Goal: Task Accomplishment & Management: Manage account settings

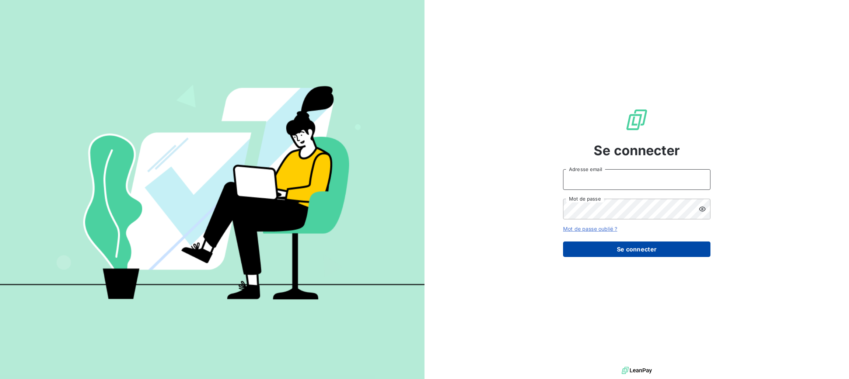
type input "[PERSON_NAME][EMAIL_ADDRESS][PERSON_NAME][DOMAIN_NAME]"
click at [628, 248] on button "Se connecter" at bounding box center [636, 248] width 147 height 15
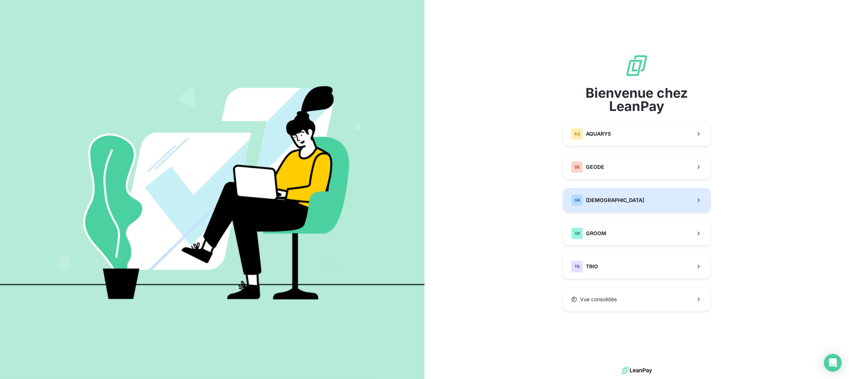
click at [612, 199] on span "[DEMOGRAPHIC_DATA]" at bounding box center [615, 199] width 58 height 7
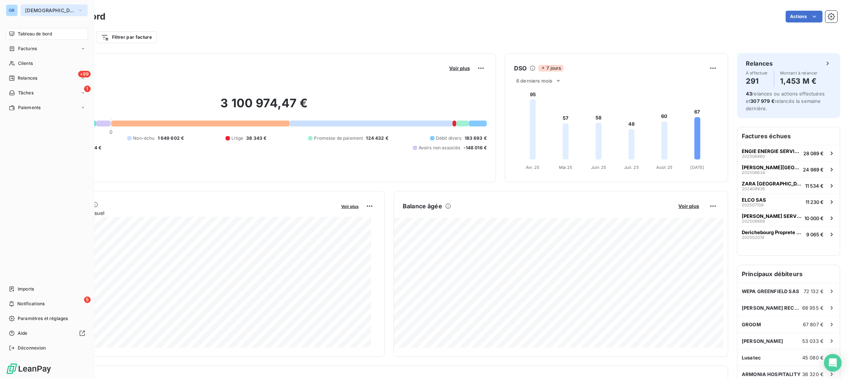
click at [46, 6] on button "[DEMOGRAPHIC_DATA]" at bounding box center [54, 10] width 67 height 12
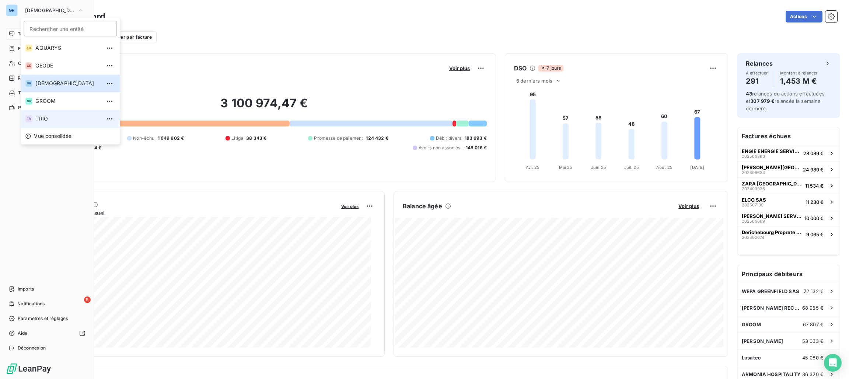
click at [41, 120] on span "TRIO" at bounding box center [67, 118] width 65 height 7
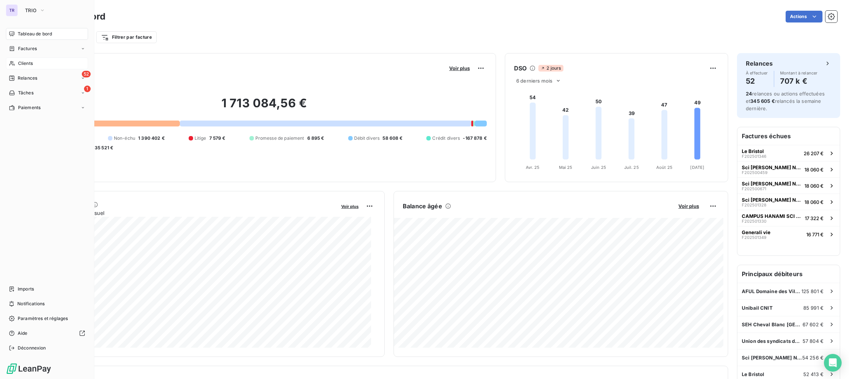
drag, startPoint x: 25, startPoint y: 60, endPoint x: 48, endPoint y: 61, distance: 22.1
click at [25, 60] on span "Clients" at bounding box center [25, 63] width 15 height 7
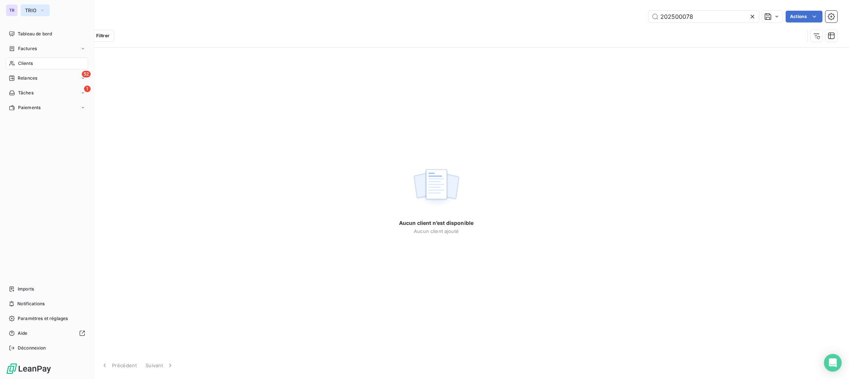
type input "202500078"
click at [28, 11] on span "TRIO" at bounding box center [30, 10] width 11 height 6
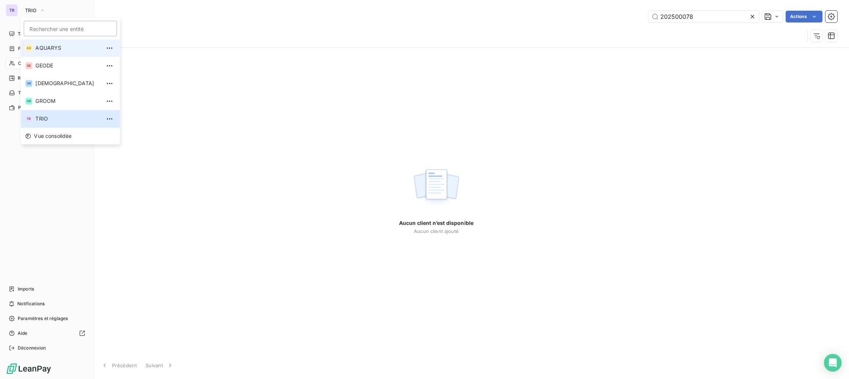
click at [59, 51] on span "AQUARYS" at bounding box center [67, 47] width 65 height 7
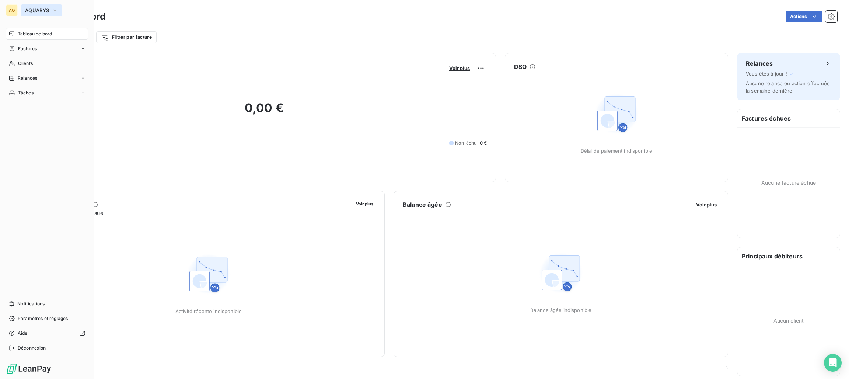
click at [47, 9] on span "AQUARYS" at bounding box center [37, 10] width 24 height 6
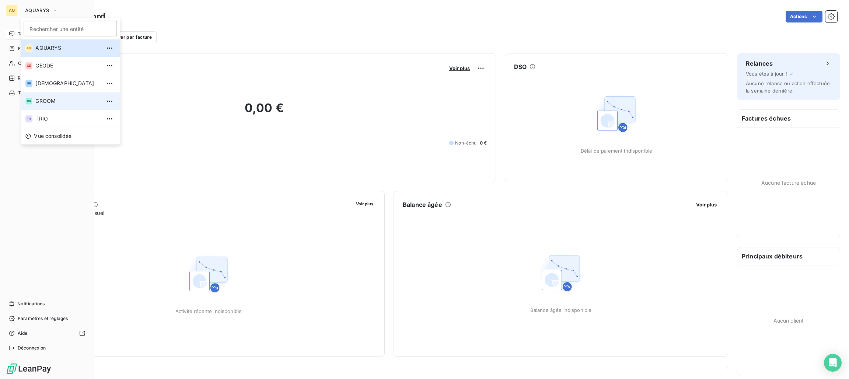
click at [54, 101] on span "GROOM" at bounding box center [67, 100] width 65 height 7
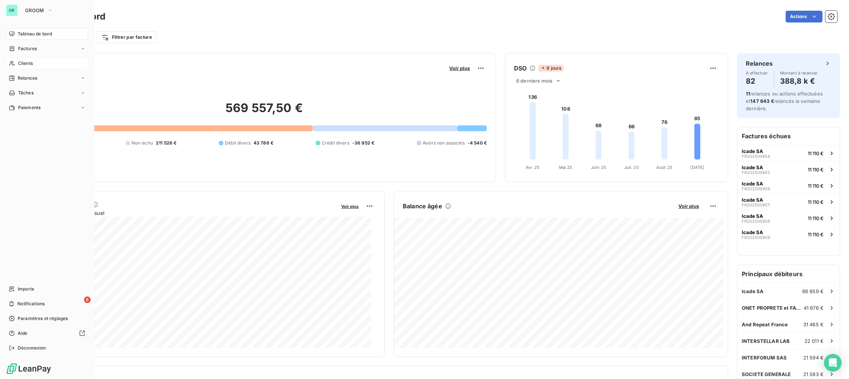
click at [27, 62] on span "Clients" at bounding box center [25, 63] width 15 height 7
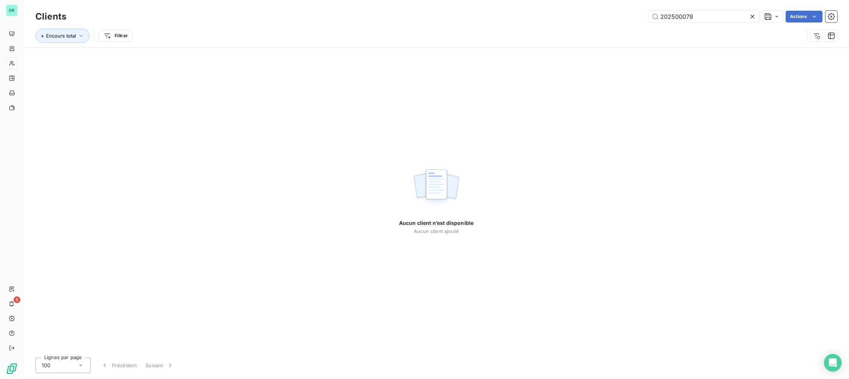
drag, startPoint x: 720, startPoint y: 18, endPoint x: 485, endPoint y: 14, distance: 235.0
click at [485, 14] on div "202500078 Actions" at bounding box center [456, 17] width 762 height 12
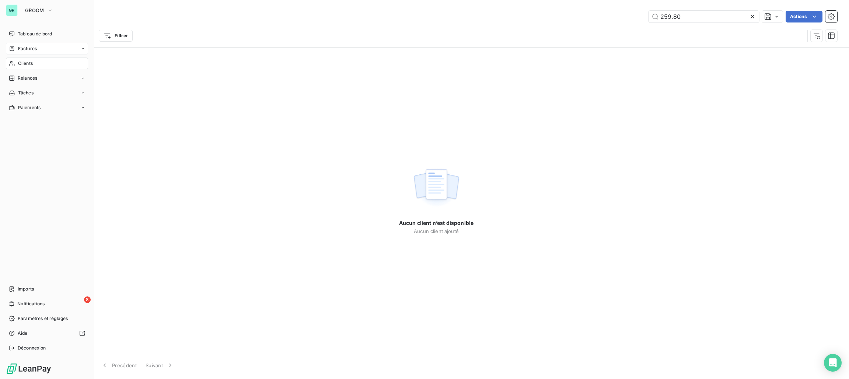
type input "259.80"
click at [43, 50] on div "Factures" at bounding box center [47, 49] width 82 height 12
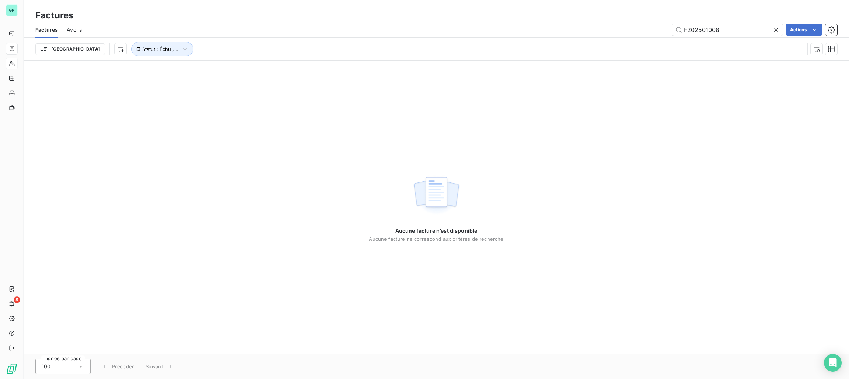
drag, startPoint x: 737, startPoint y: 29, endPoint x: 513, endPoint y: 28, distance: 223.5
click at [531, 28] on div "F202501008 Actions" at bounding box center [464, 30] width 746 height 12
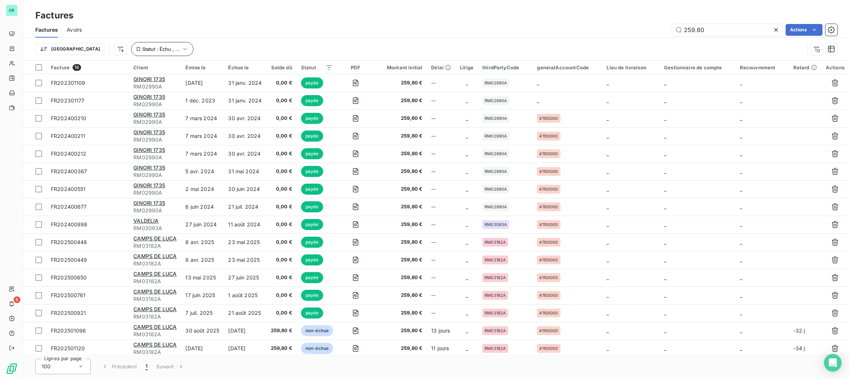
type input "259.80"
click at [134, 53] on button "Statut : Échu , ..." at bounding box center [162, 49] width 62 height 14
click at [201, 65] on div "échue non-échue payée" at bounding box center [218, 68] width 69 height 7
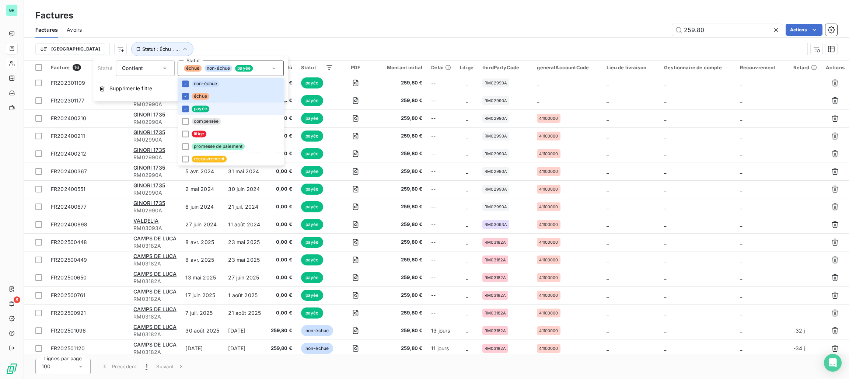
click at [197, 108] on span "payée" at bounding box center [201, 108] width 18 height 7
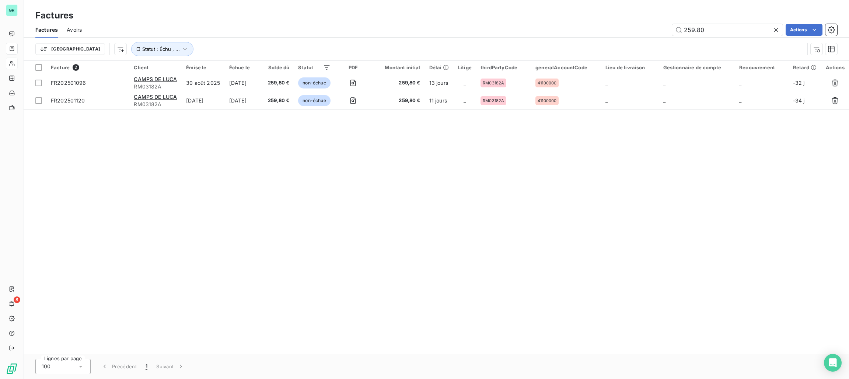
drag, startPoint x: 341, startPoint y: 13, endPoint x: 339, endPoint y: 33, distance: 20.1
click at [342, 13] on div "Factures" at bounding box center [436, 15] width 825 height 13
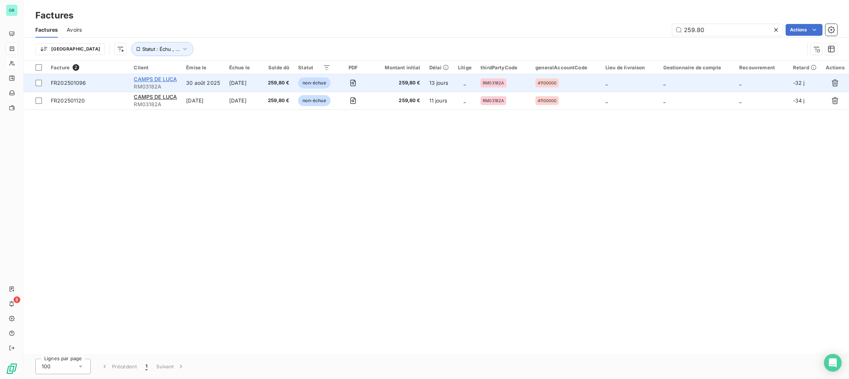
click at [154, 81] on span "CAMPS DE LUCA" at bounding box center [155, 79] width 43 height 6
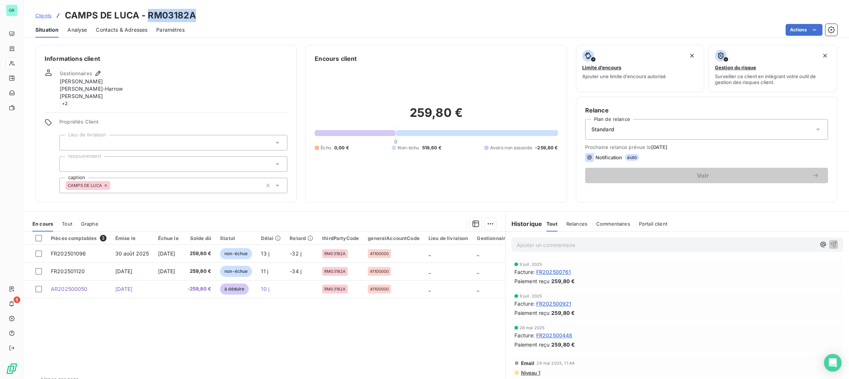
drag, startPoint x: 191, startPoint y: 16, endPoint x: 147, endPoint y: 12, distance: 44.3
click at [147, 12] on h3 "CAMPS DE LUCA - RM03182A" at bounding box center [130, 15] width 131 height 13
copy h3 "RM03182A"
drag, startPoint x: 134, startPoint y: 15, endPoint x: 48, endPoint y: 10, distance: 86.4
click at [48, 10] on div "Clients CAMPS DE LUCA - RM03182A" at bounding box center [115, 15] width 161 height 13
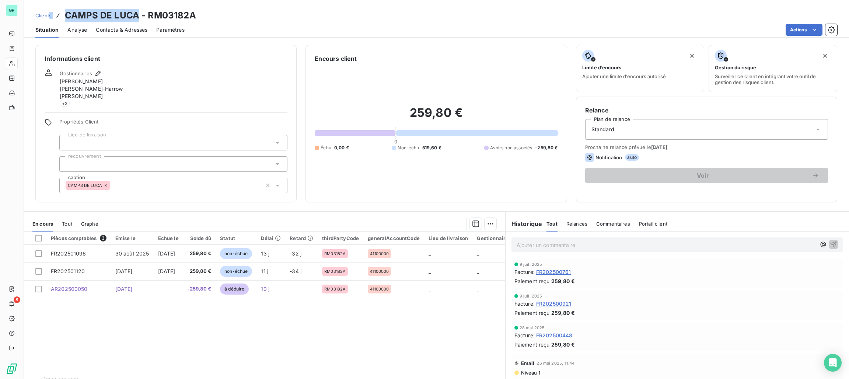
drag, startPoint x: 87, startPoint y: 19, endPoint x: 115, endPoint y: 17, distance: 28.1
click at [115, 17] on h3 "CAMPS DE LUCA - RM03182A" at bounding box center [130, 15] width 131 height 13
click at [134, 14] on h3 "CAMPS DE LUCA - RM03182A" at bounding box center [130, 15] width 131 height 13
drag, startPoint x: 136, startPoint y: 18, endPoint x: 70, endPoint y: 15, distance: 65.6
click at [66, 17] on h3 "CAMPS DE LUCA - RM03182A" at bounding box center [130, 15] width 131 height 13
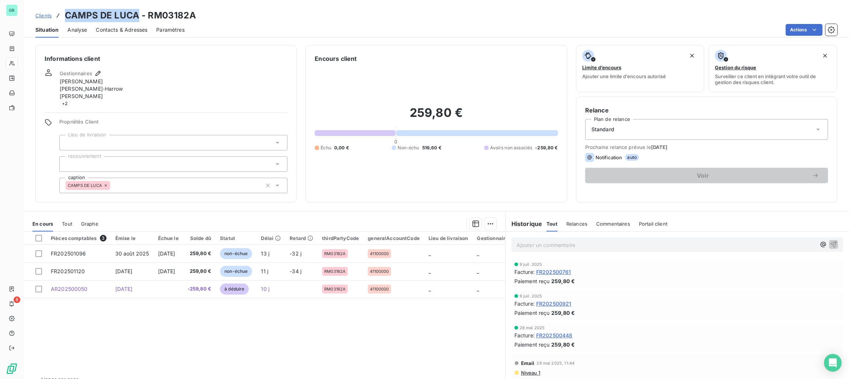
drag, startPoint x: 80, startPoint y: 13, endPoint x: 85, endPoint y: 13, distance: 4.8
copy h3 "CAMPS DE LUCA"
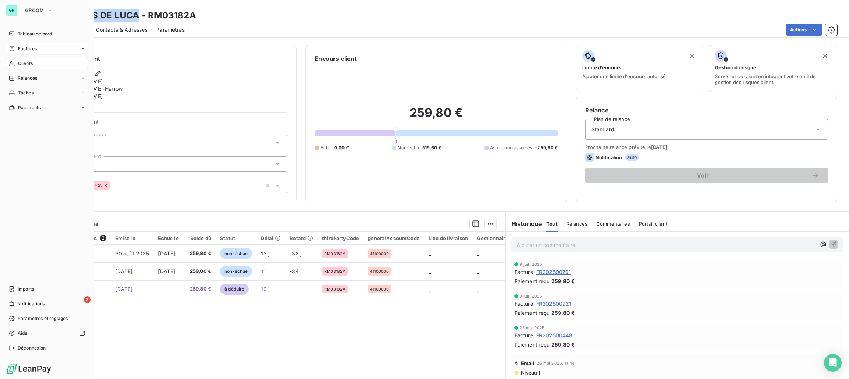
drag, startPoint x: 38, startPoint y: 46, endPoint x: 63, endPoint y: 45, distance: 25.5
click at [38, 46] on div "Factures" at bounding box center [47, 49] width 82 height 12
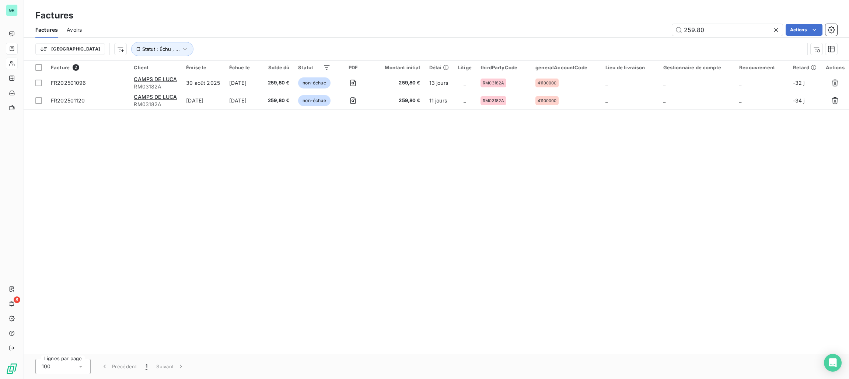
drag, startPoint x: 751, startPoint y: 31, endPoint x: 337, endPoint y: 24, distance: 413.6
click at [453, 31] on div "259.80 Actions" at bounding box center [464, 30] width 746 height 12
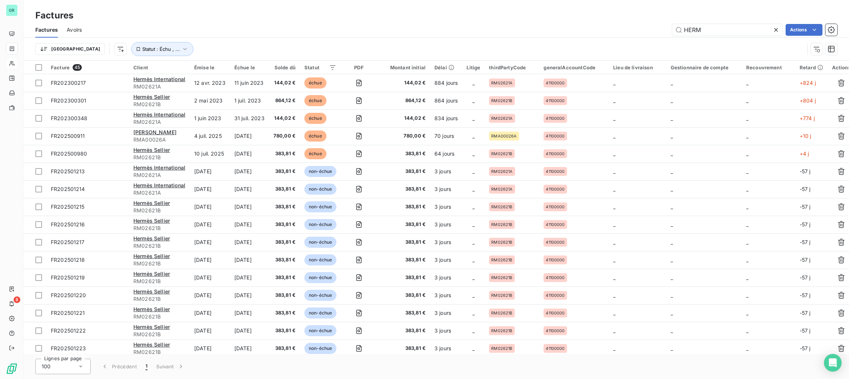
type input "HERM"
click at [797, 27] on html "GR 8 Factures Factures Avoirs HERM Actions Trier Statut : Échu , ... Facture 45…" at bounding box center [424, 189] width 849 height 379
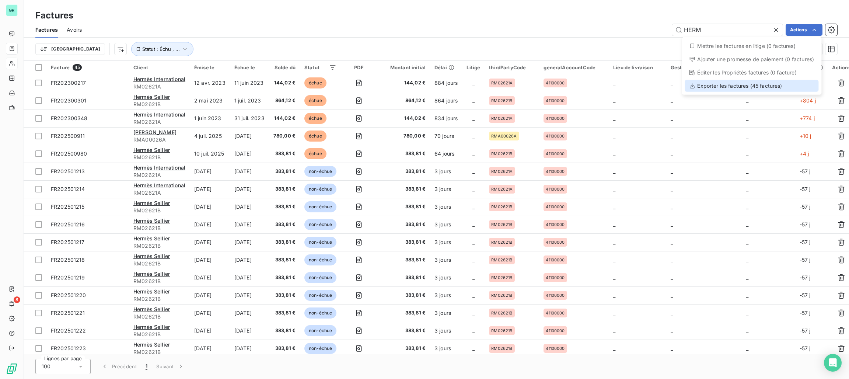
click at [733, 84] on div "Exporter les factures (45 factures)" at bounding box center [751, 86] width 134 height 12
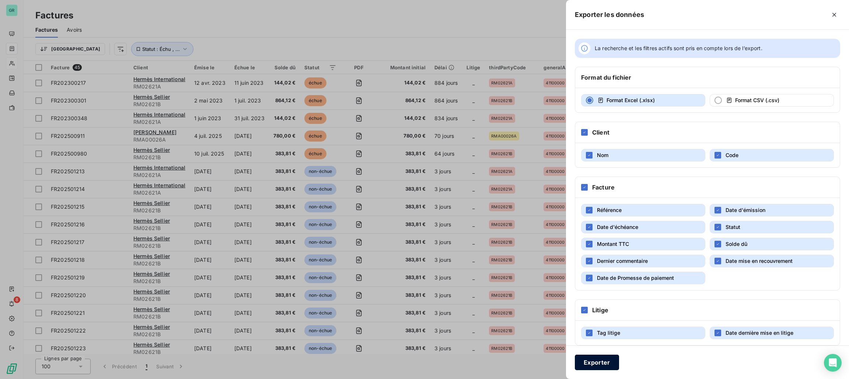
click at [604, 362] on button "Exporter" at bounding box center [597, 361] width 44 height 15
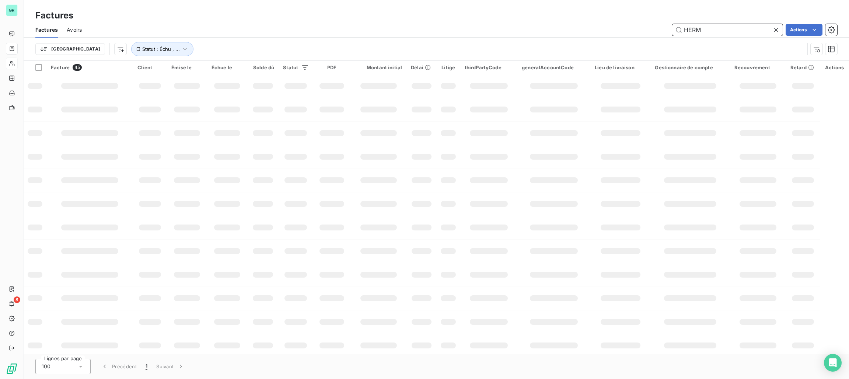
click at [735, 27] on input "HERM" at bounding box center [727, 30] width 110 height 12
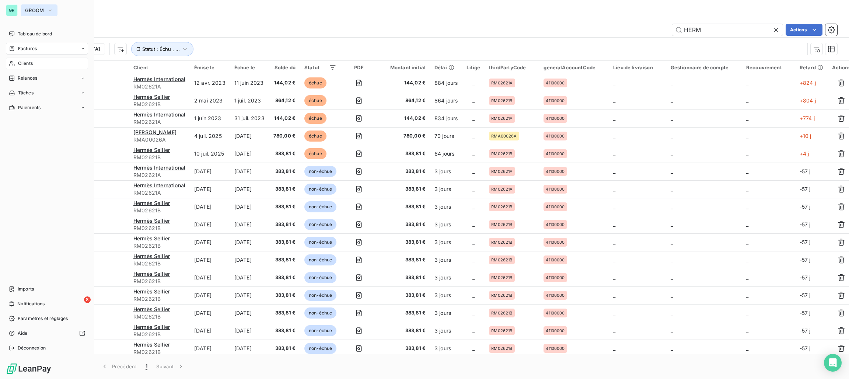
click at [39, 8] on span "GROOM" at bounding box center [34, 10] width 19 height 6
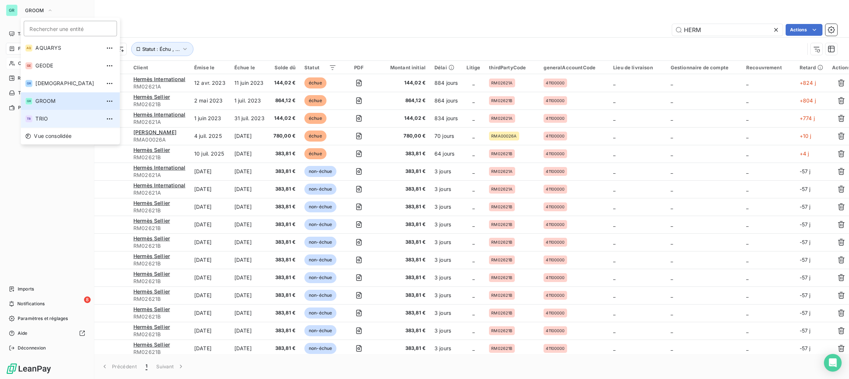
click at [43, 119] on span "TRIO" at bounding box center [67, 118] width 65 height 7
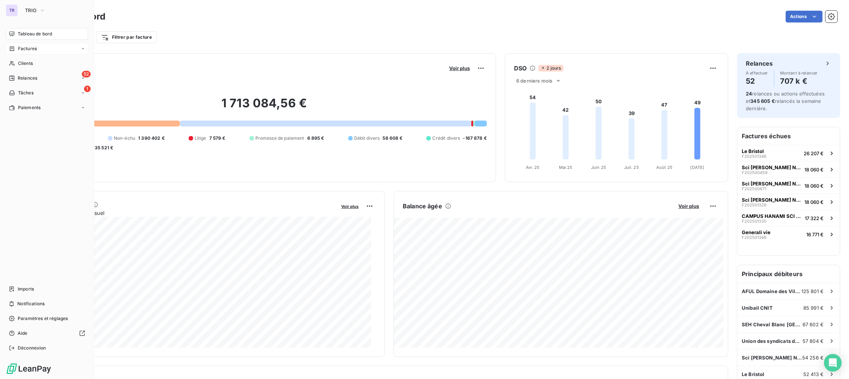
click at [23, 47] on span "Factures" at bounding box center [27, 48] width 19 height 7
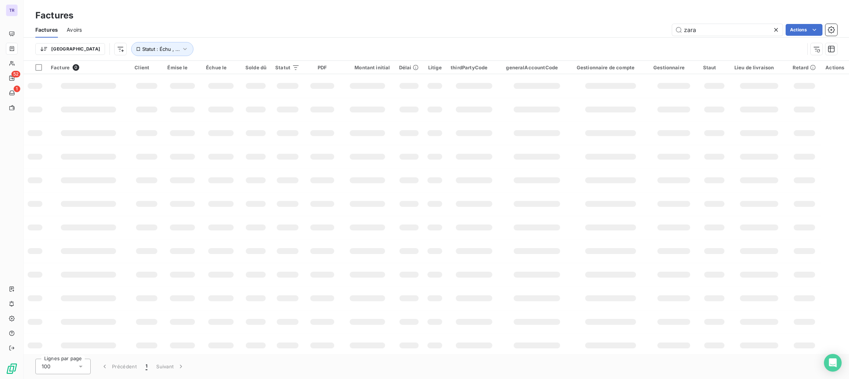
drag, startPoint x: 704, startPoint y: 25, endPoint x: 653, endPoint y: 25, distance: 50.8
click at [653, 25] on div "zara Actions" at bounding box center [464, 30] width 746 height 12
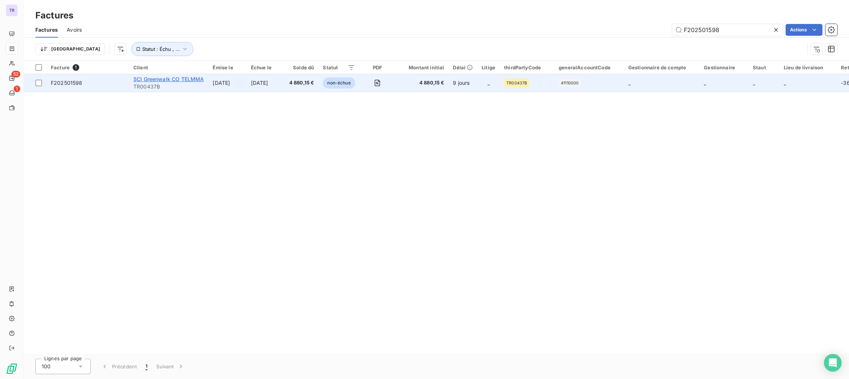
type input "F202501598"
click at [164, 78] on span "SCI Greenwalk CO TELMMA" at bounding box center [168, 79] width 70 height 6
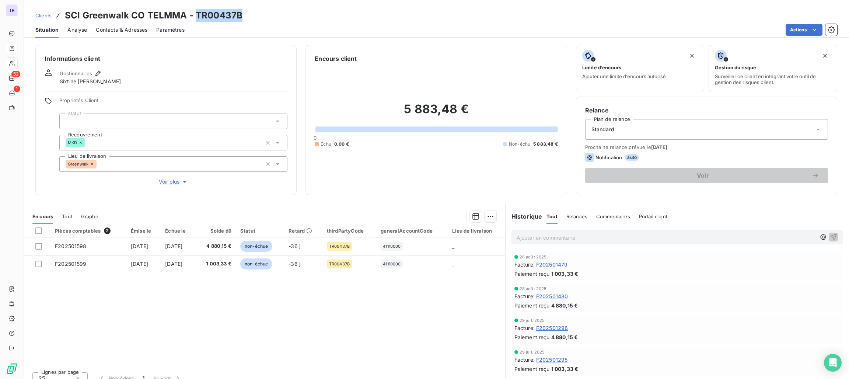
drag, startPoint x: 240, startPoint y: 8, endPoint x: 196, endPoint y: 9, distance: 44.2
click at [196, 9] on div "Clients SCI Greenwalk CO TELMMA - TR00437B" at bounding box center [436, 15] width 825 height 13
copy h3 "TR00437B"
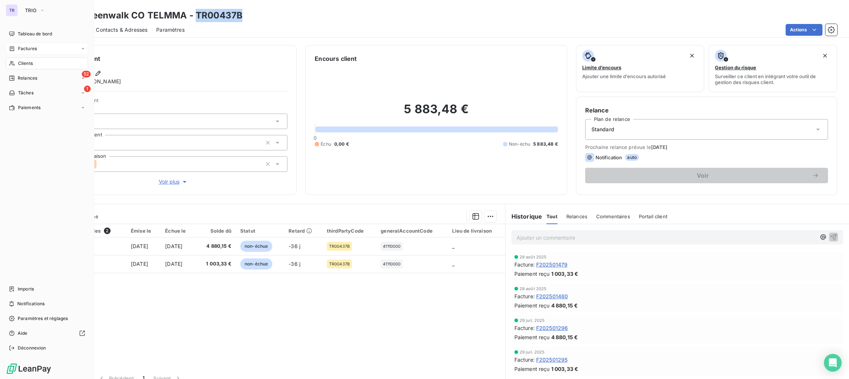
drag, startPoint x: 27, startPoint y: 53, endPoint x: 31, endPoint y: 49, distance: 4.7
click at [27, 52] on div "Factures" at bounding box center [47, 49] width 82 height 12
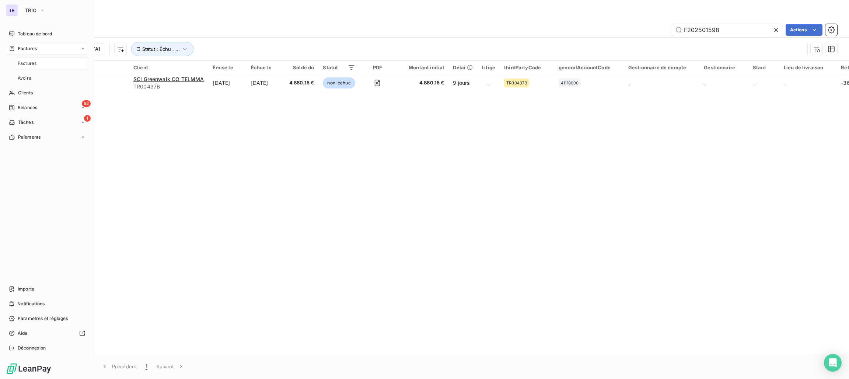
click at [32, 49] on span "Factures" at bounding box center [27, 48] width 19 height 7
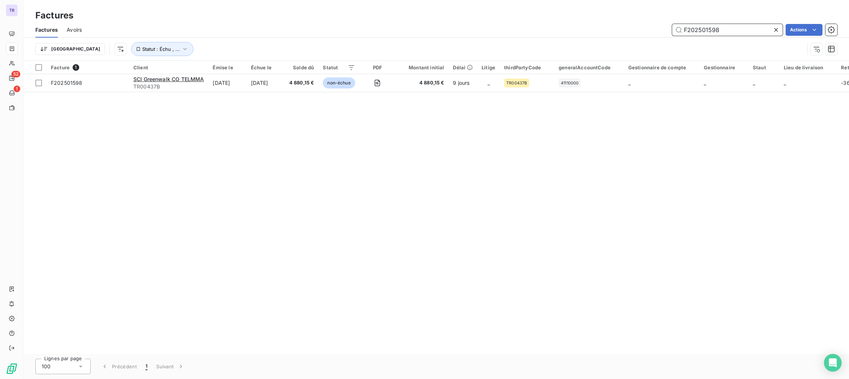
drag, startPoint x: 722, startPoint y: 30, endPoint x: 635, endPoint y: 30, distance: 86.5
click at [635, 30] on div "F202501598 Actions" at bounding box center [464, 30] width 746 height 12
paste input "56"
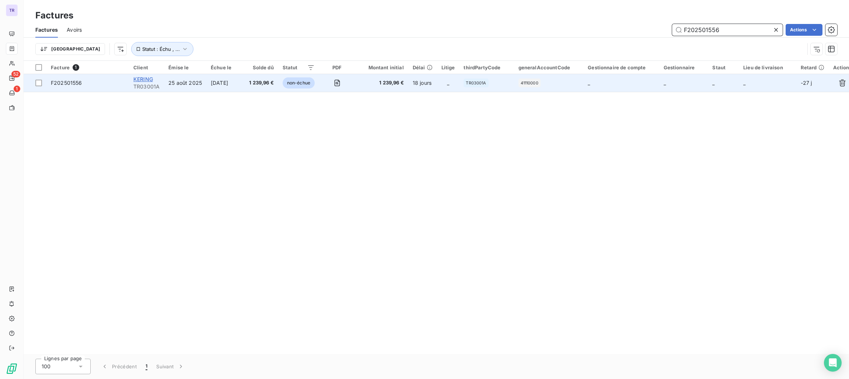
type input "F202501556"
click at [147, 76] on span "KERING" at bounding box center [143, 79] width 20 height 6
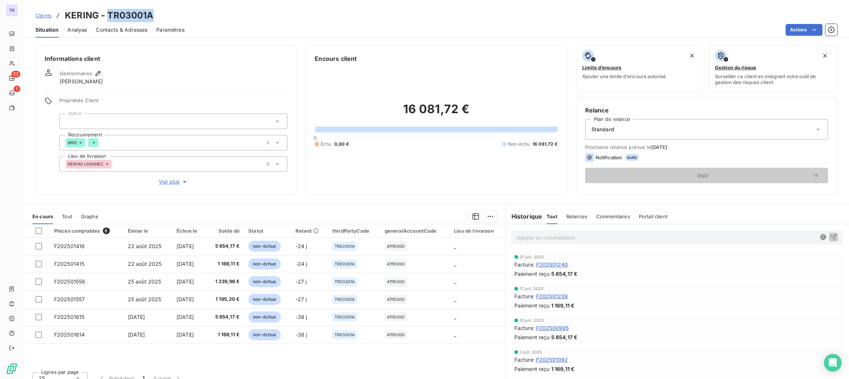
drag, startPoint x: 152, startPoint y: 16, endPoint x: 109, endPoint y: 15, distance: 43.1
click at [109, 15] on h3 "KERING - TR03001A" at bounding box center [109, 15] width 89 height 13
copy h3 "TR03001A"
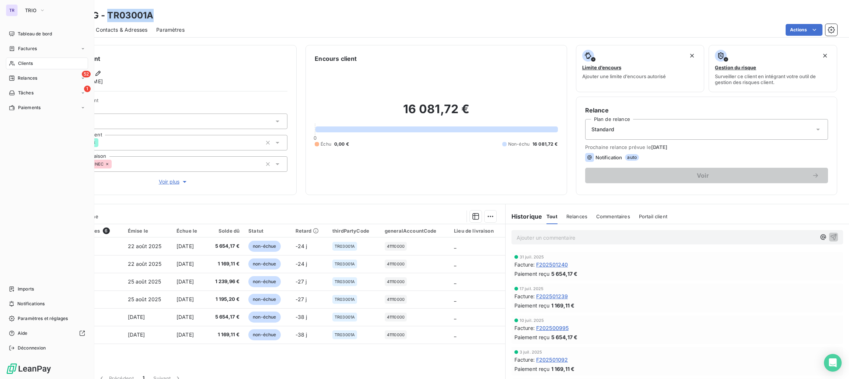
drag, startPoint x: 21, startPoint y: 63, endPoint x: 25, endPoint y: 63, distance: 4.1
click at [22, 63] on span "Clients" at bounding box center [25, 63] width 15 height 7
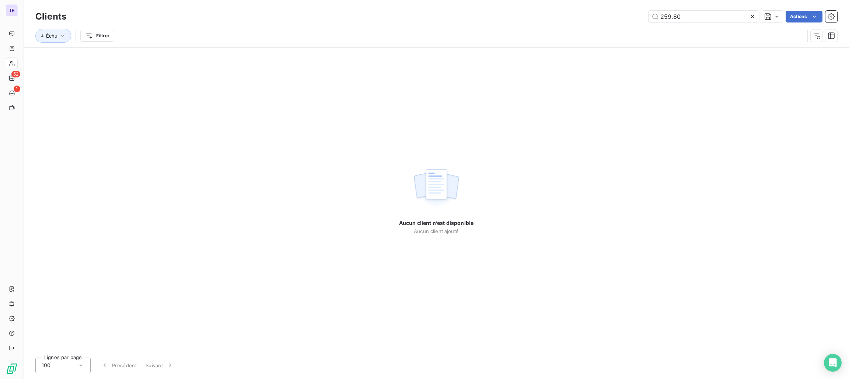
drag, startPoint x: 699, startPoint y: 16, endPoint x: 478, endPoint y: 10, distance: 221.1
click at [511, 11] on div "259.80 Actions" at bounding box center [456, 17] width 762 height 12
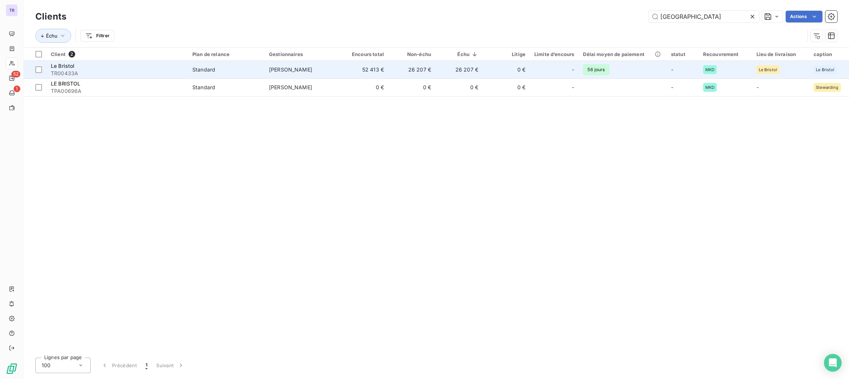
type input "[GEOGRAPHIC_DATA]"
click at [76, 71] on span "TR00433A" at bounding box center [117, 73] width 133 height 7
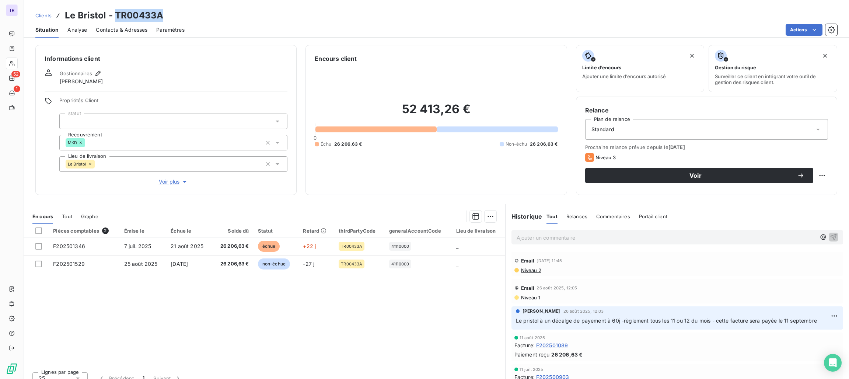
drag, startPoint x: 162, startPoint y: 14, endPoint x: 114, endPoint y: 14, distance: 48.2
click at [114, 14] on div "Clients Le Bristol - TR00433A" at bounding box center [436, 15] width 825 height 13
copy h3 "TR00433A"
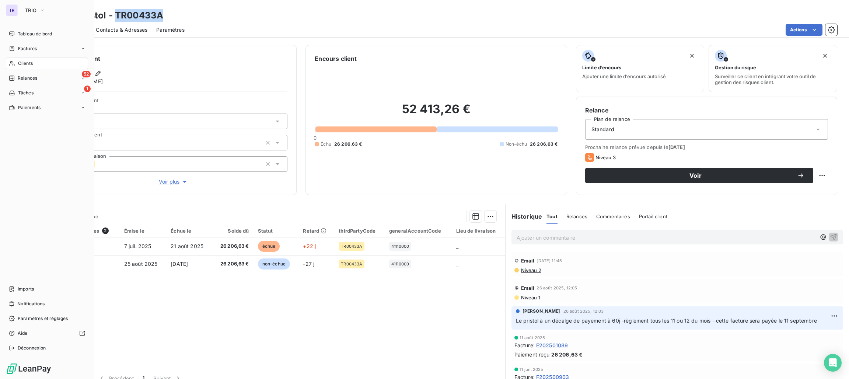
click at [22, 58] on div "Clients" at bounding box center [47, 63] width 82 height 12
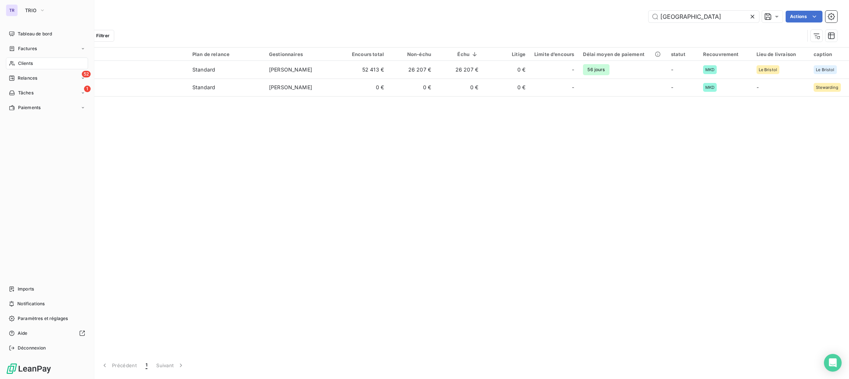
click at [36, 45] on span "Factures" at bounding box center [27, 48] width 19 height 7
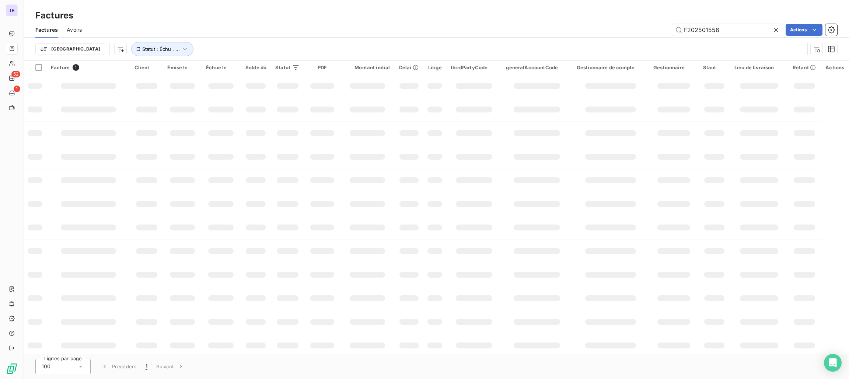
drag, startPoint x: 736, startPoint y: 27, endPoint x: 547, endPoint y: 27, distance: 189.3
click at [547, 27] on div "F202501556 Actions" at bounding box center [464, 30] width 746 height 12
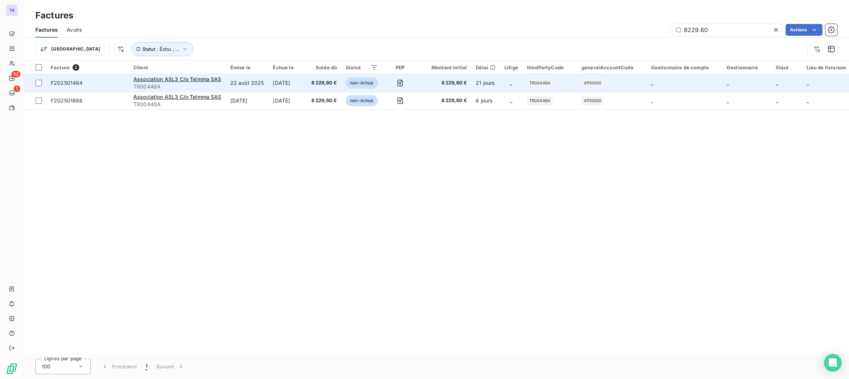
type input "8229.60"
click at [148, 75] on div "Association ASL3 C/o Telmma SAS" at bounding box center [177, 78] width 88 height 7
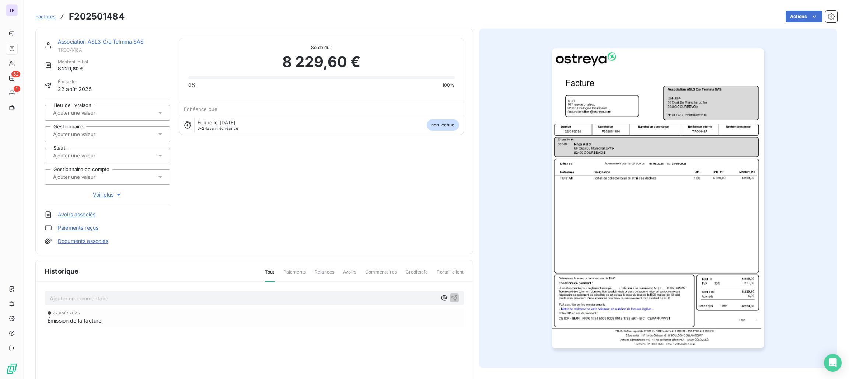
click at [123, 42] on link "Association ASL3 C/o Telmma SAS" at bounding box center [101, 41] width 86 height 6
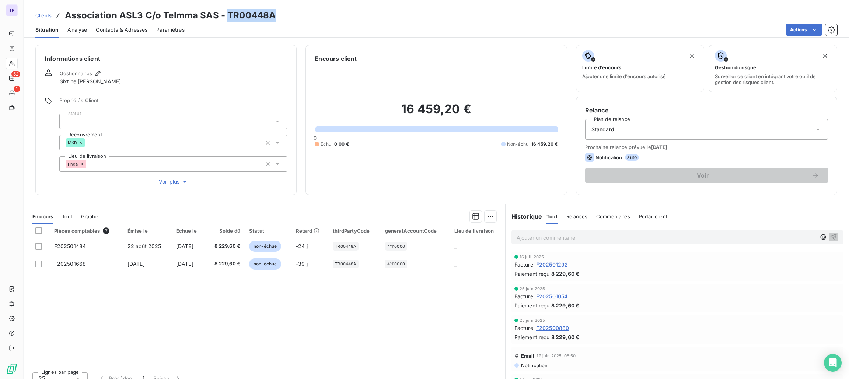
drag, startPoint x: 269, startPoint y: 20, endPoint x: 225, endPoint y: 20, distance: 44.6
click at [225, 20] on h3 "Association ASL3 C/o Telmma SAS - TR00448A" at bounding box center [170, 15] width 211 height 13
copy h3 "TR00448A"
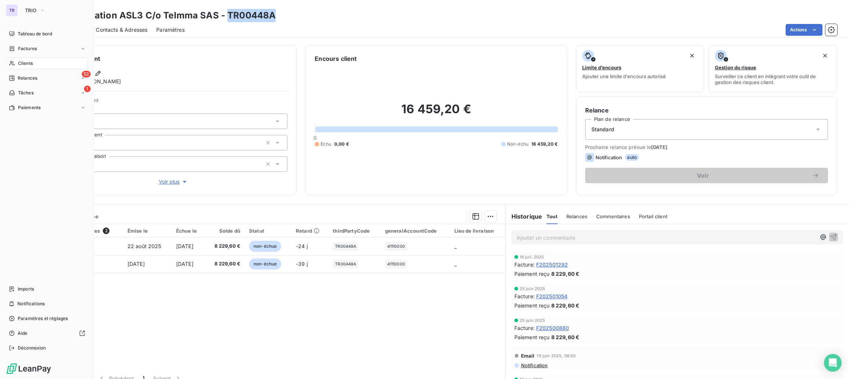
click at [19, 11] on div "TR TRIO" at bounding box center [47, 10] width 82 height 12
click at [34, 8] on span "TRIO" at bounding box center [30, 10] width 11 height 6
click at [29, 342] on div "Déconnexion" at bounding box center [47, 348] width 82 height 12
